Goal: Information Seeking & Learning: Learn about a topic

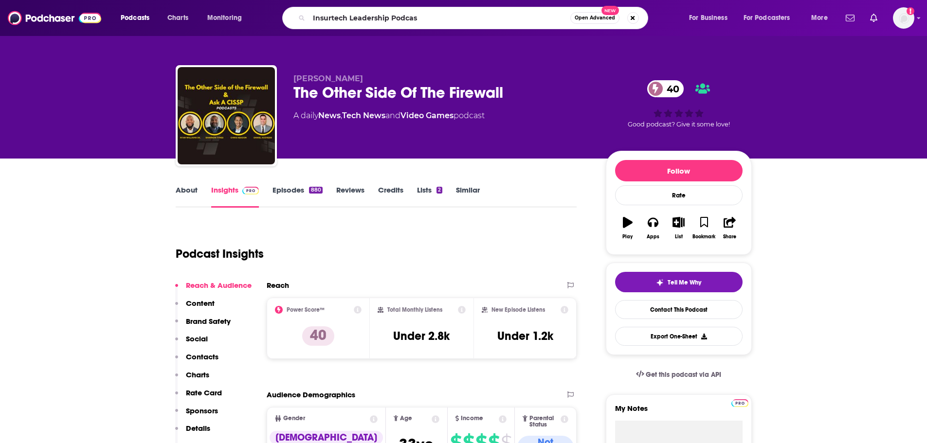
type input "Insurtech Leadership Podcast"
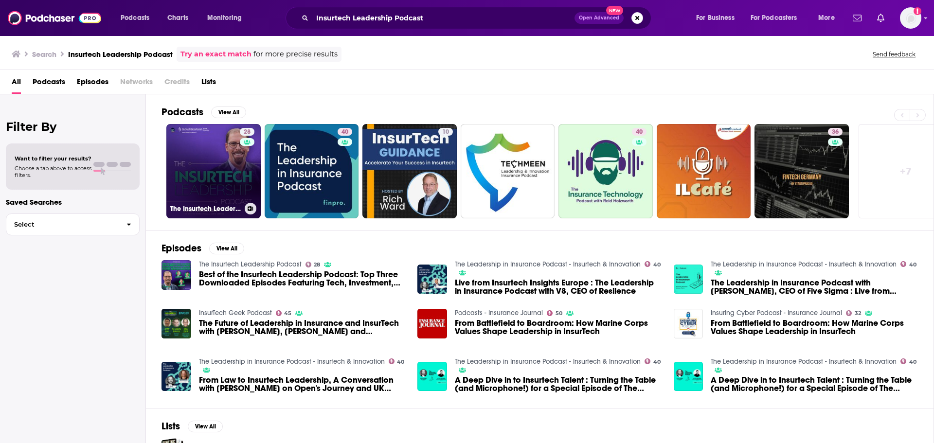
click at [202, 182] on link "28 The Insurtech Leadership Podcast" at bounding box center [213, 171] width 94 height 94
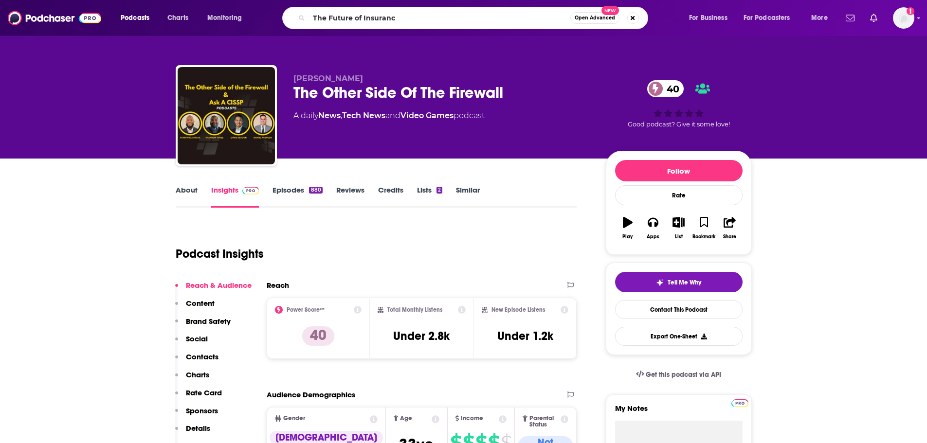
type input "The Future of Insurance"
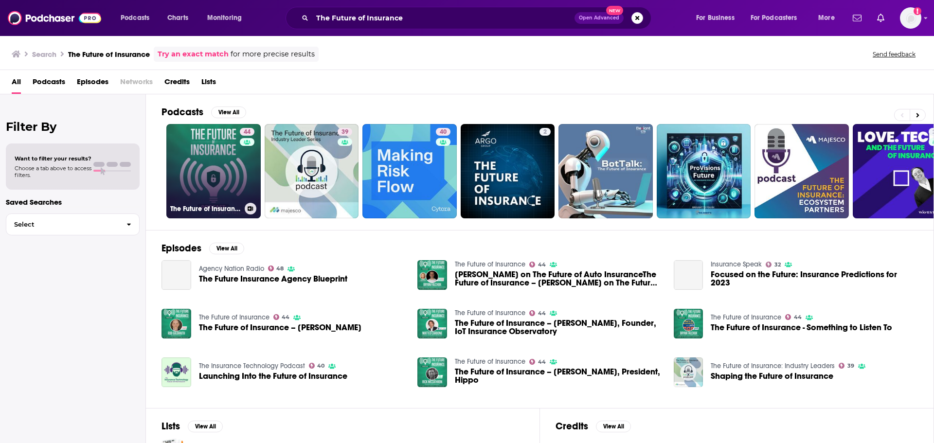
click at [200, 181] on link "44 The Future of Insurance" at bounding box center [213, 171] width 94 height 94
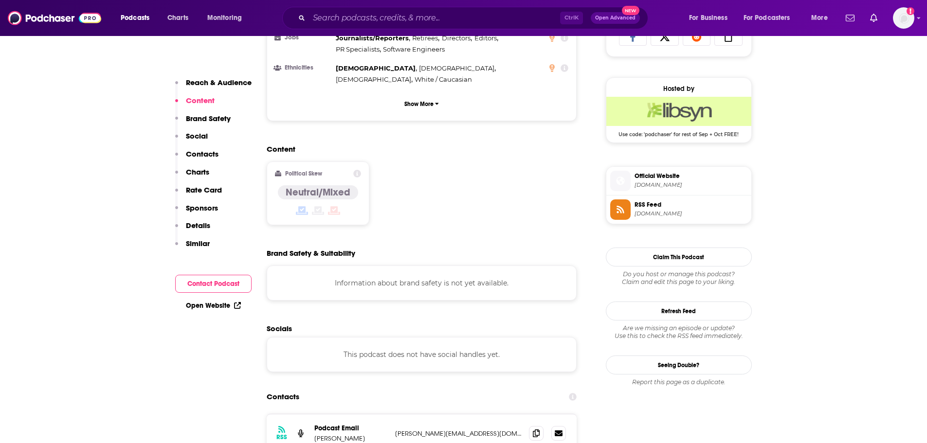
scroll to position [779, 0]
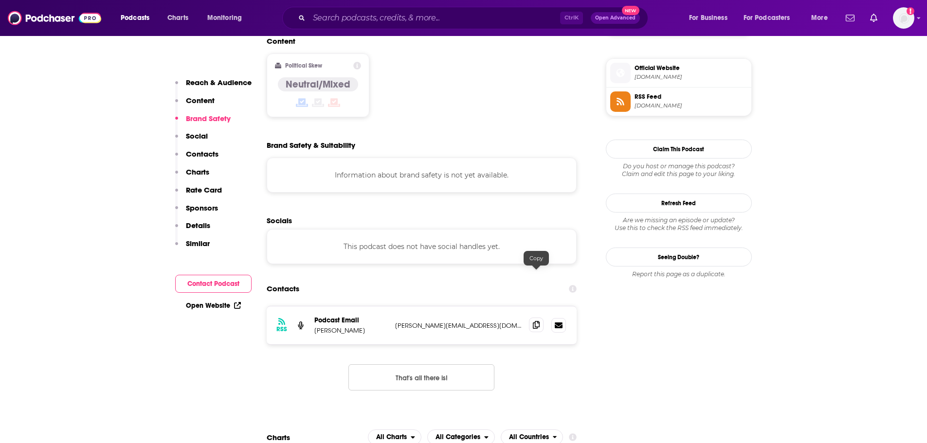
click at [533, 321] on icon at bounding box center [536, 325] width 7 height 8
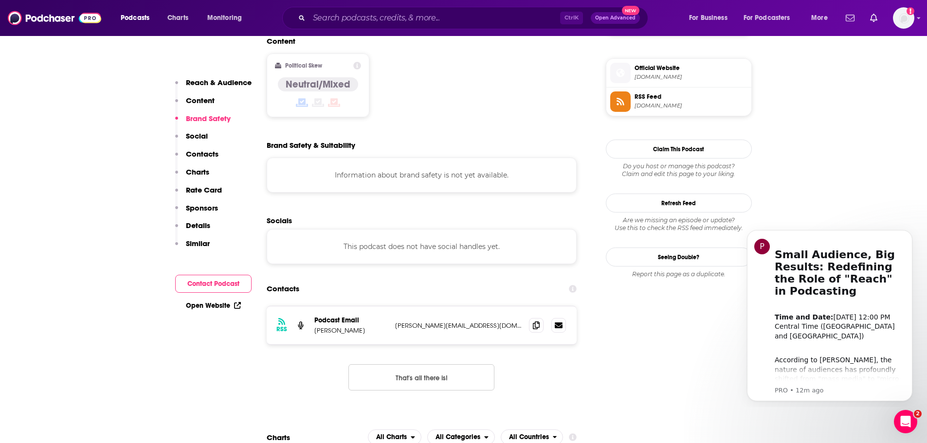
scroll to position [0, 0]
